Goal: Information Seeking & Learning: Check status

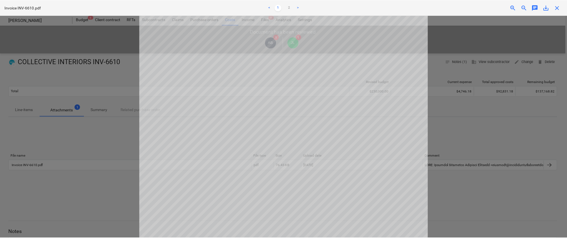
scroll to position [131, 0]
click at [566, 6] on div "Invoice INV-6610.pdf < 1 2 > zoom_in zoom_out chat 0 save_alt close" at bounding box center [284, 8] width 569 height 16
click at [559, 8] on span "close" at bounding box center [558, 7] width 7 height 7
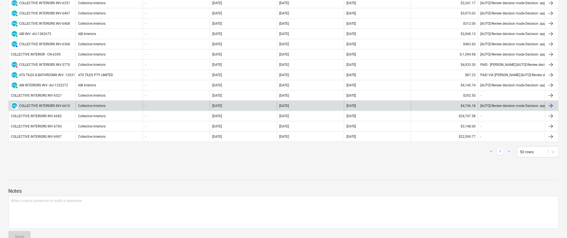
scroll to position [215, 0]
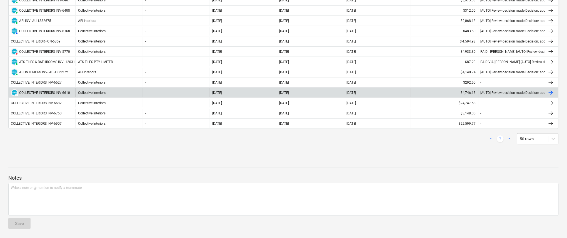
click at [55, 94] on div "COLLECTIVE INTERIORS INV-6610" at bounding box center [44, 93] width 51 height 4
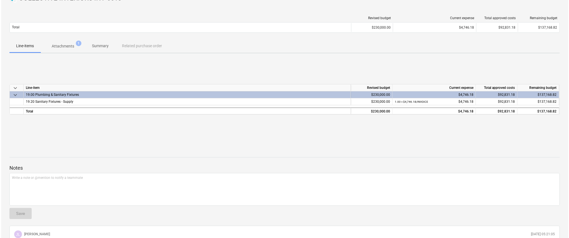
scroll to position [50, 0]
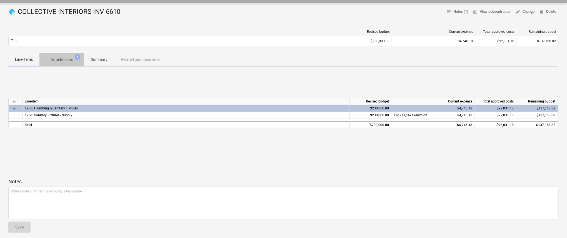
click at [64, 59] on p "Attachments" at bounding box center [62, 60] width 22 height 6
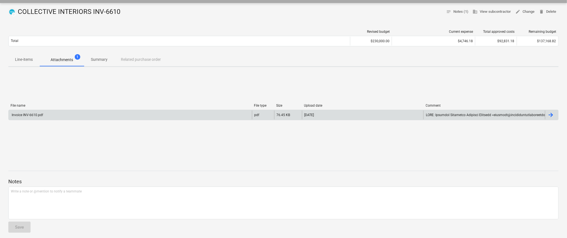
click at [73, 113] on div "Invoice INV-6610.pdf" at bounding box center [130, 115] width 243 height 9
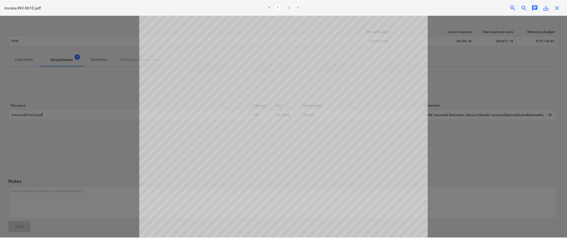
scroll to position [74, 0]
click at [560, 9] on span "close" at bounding box center [558, 7] width 7 height 7
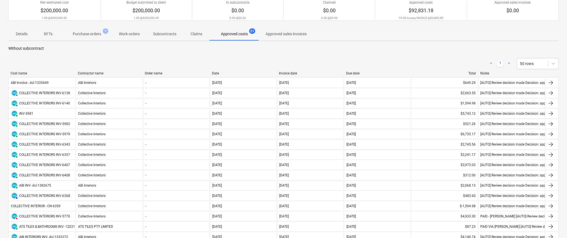
scroll to position [215, 0]
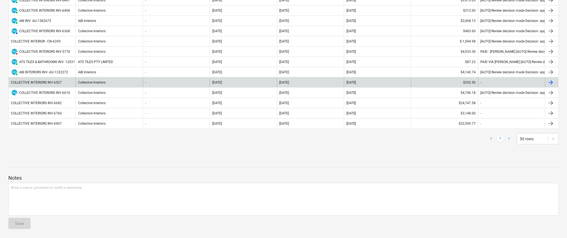
click at [55, 84] on div "COLLECTIVE INTERIORS INV-6527" at bounding box center [36, 83] width 51 height 4
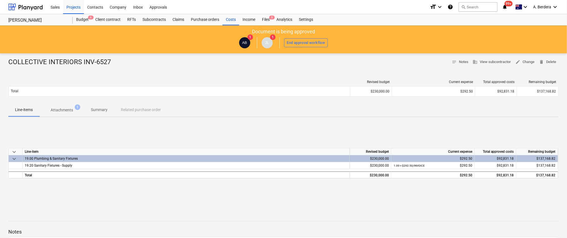
click at [65, 113] on p "Attachments" at bounding box center [62, 110] width 22 height 6
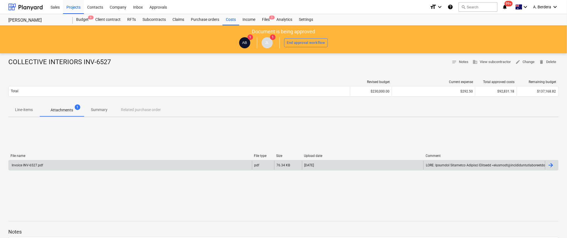
click at [76, 161] on div "Invoice INV-6527.pdf" at bounding box center [130, 165] width 243 height 9
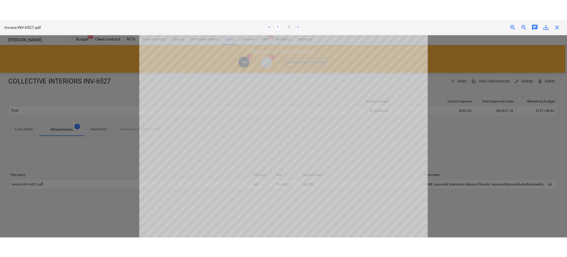
scroll to position [74, 0]
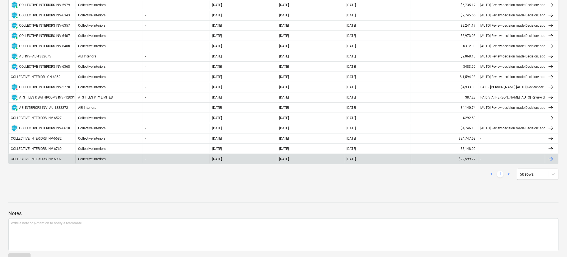
scroll to position [196, 0]
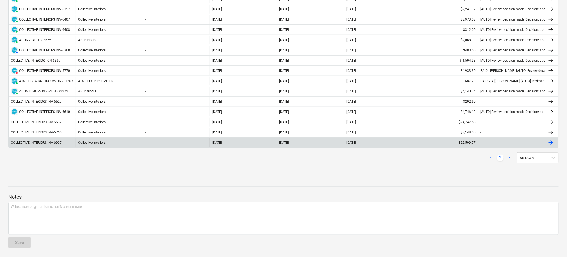
click at [119, 145] on div "Collective Interiors" at bounding box center [109, 142] width 67 height 9
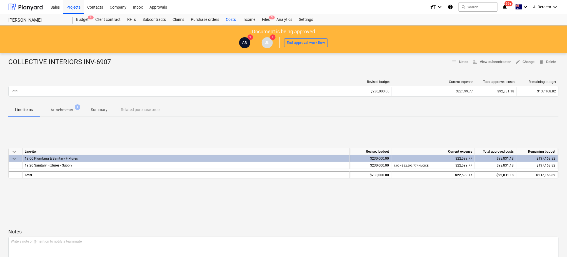
drag, startPoint x: 64, startPoint y: 110, endPoint x: 68, endPoint y: 147, distance: 37.2
click at [64, 110] on p "Attachments" at bounding box center [62, 110] width 22 height 6
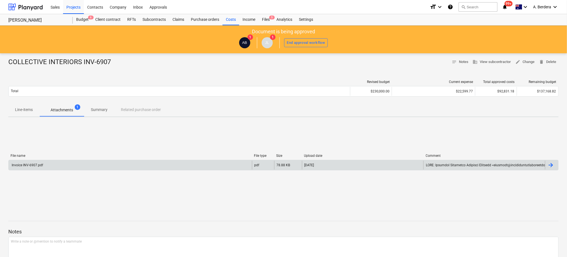
click at [67, 164] on div "Invoice INV-6907.pdf" at bounding box center [130, 165] width 243 height 9
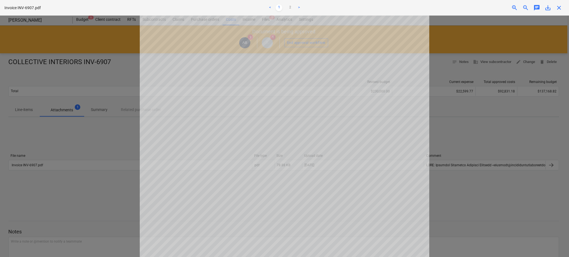
scroll to position [168, 0]
click at [291, 8] on link "2" at bounding box center [290, 7] width 7 height 7
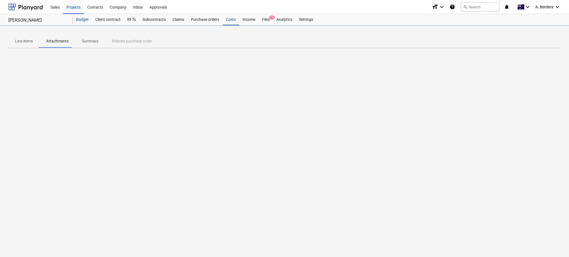
click at [80, 21] on div "Budget" at bounding box center [82, 19] width 19 height 11
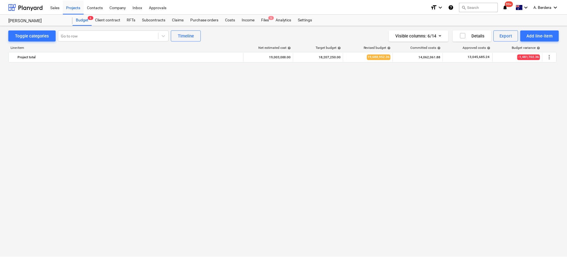
scroll to position [1184, 0]
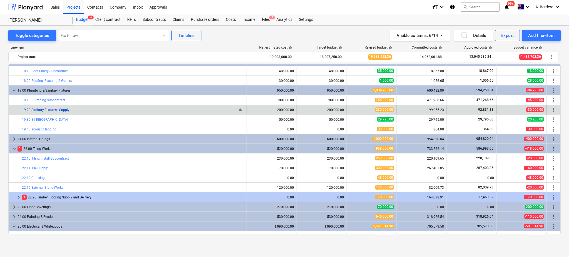
click at [51, 109] on link "19.20 Sanitary Fixtures - Supply" at bounding box center [45, 110] width 47 height 4
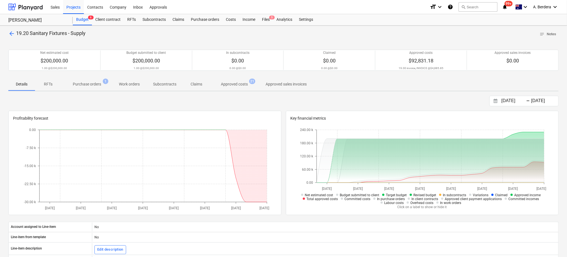
click at [229, 84] on p "Approved costs" at bounding box center [234, 84] width 27 height 6
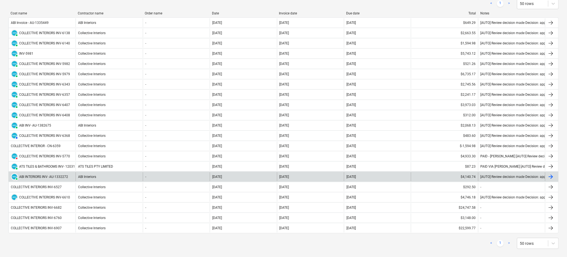
scroll to position [185, 0]
